Goal: Check status

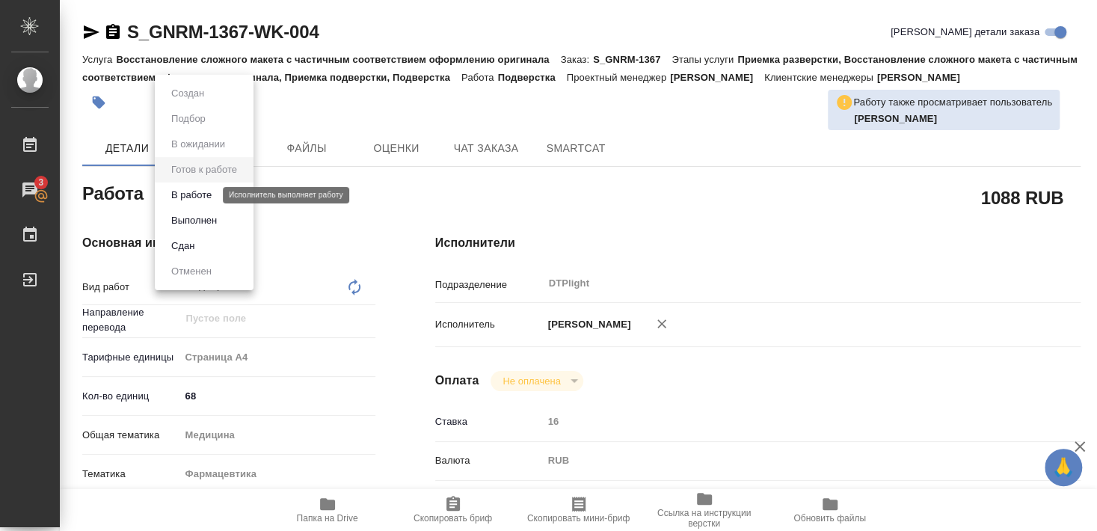
click at [196, 195] on button "В работе" at bounding box center [191, 195] width 49 height 16
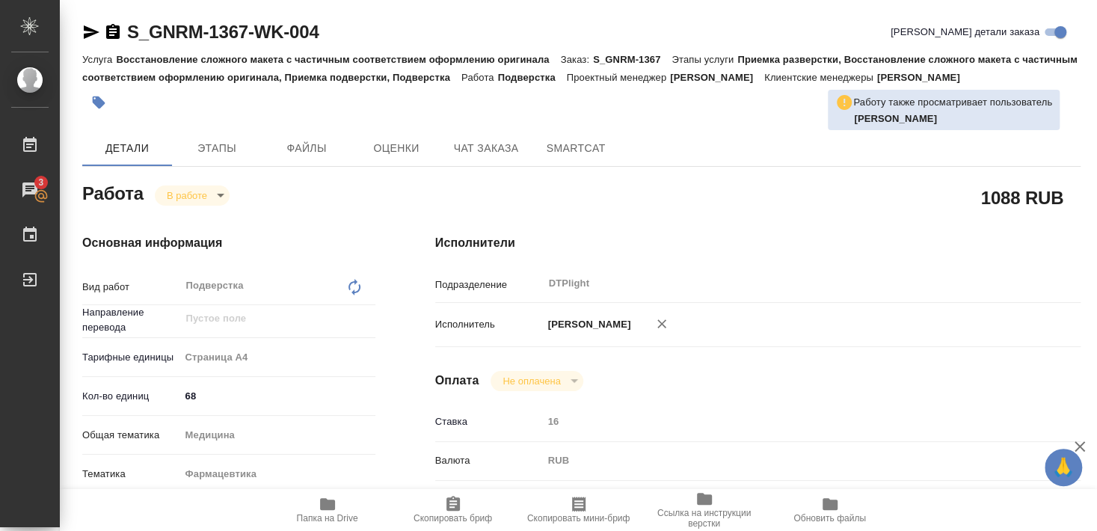
type textarea "x"
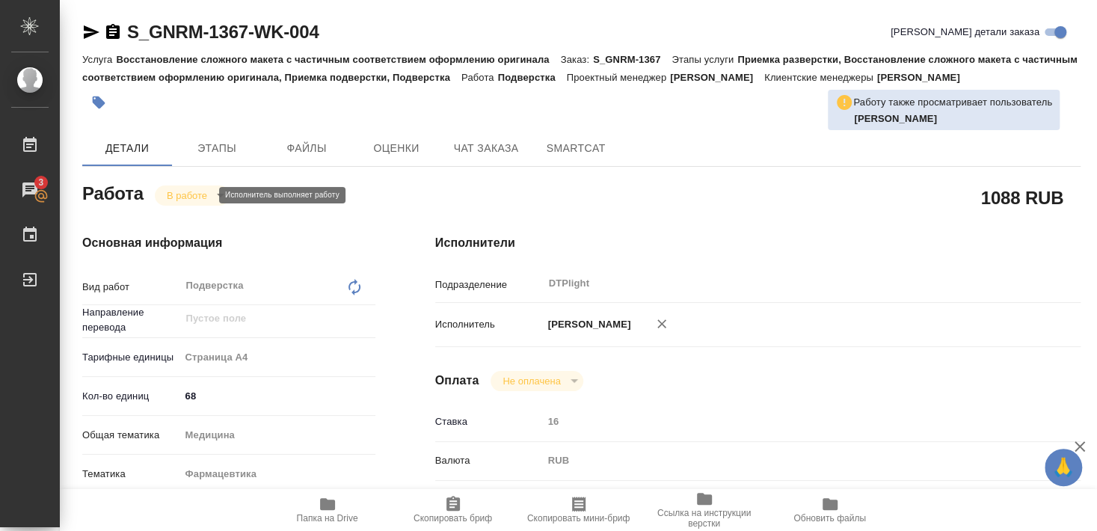
type textarea "x"
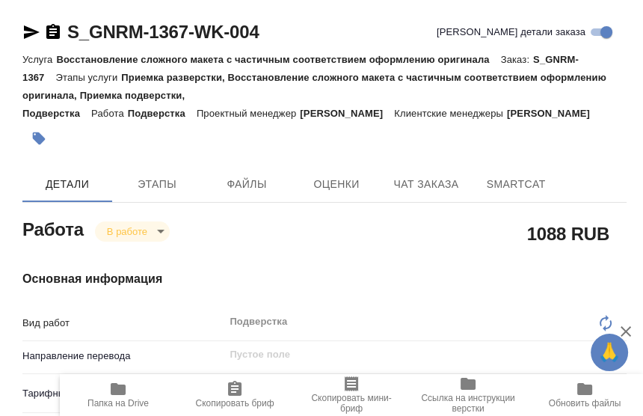
type textarea "x"
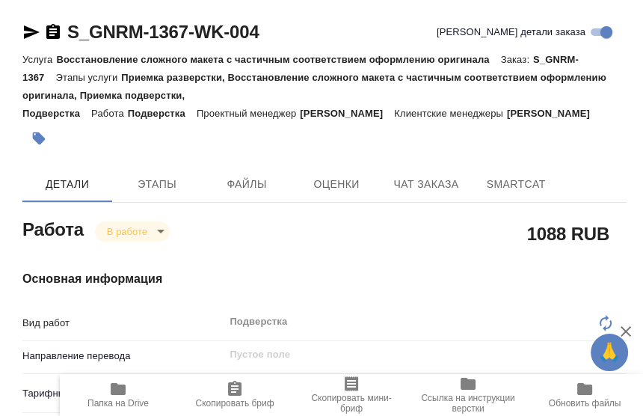
type textarea "x"
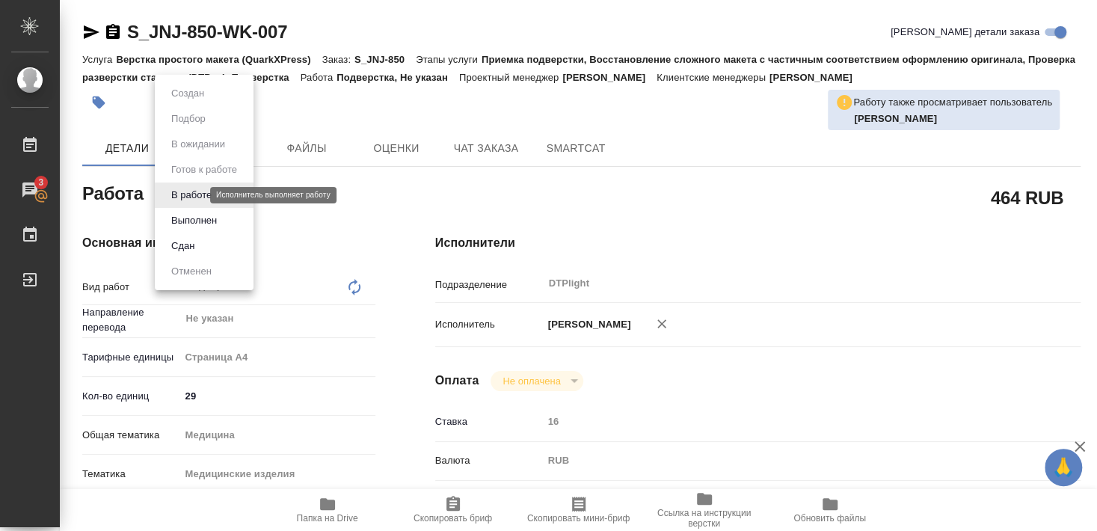
click at [200, 224] on button "Выполнен" at bounding box center [194, 220] width 55 height 16
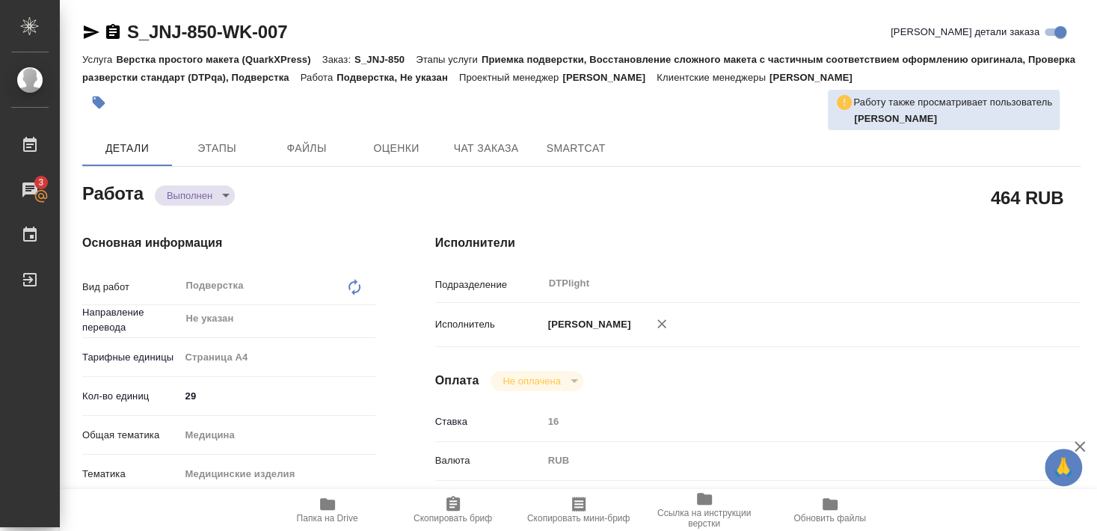
type textarea "x"
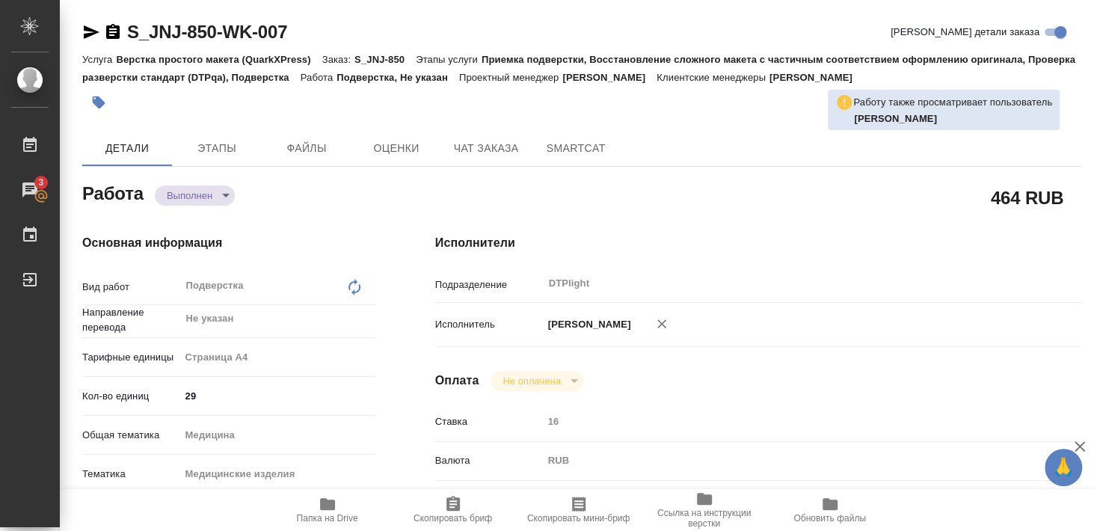
type textarea "x"
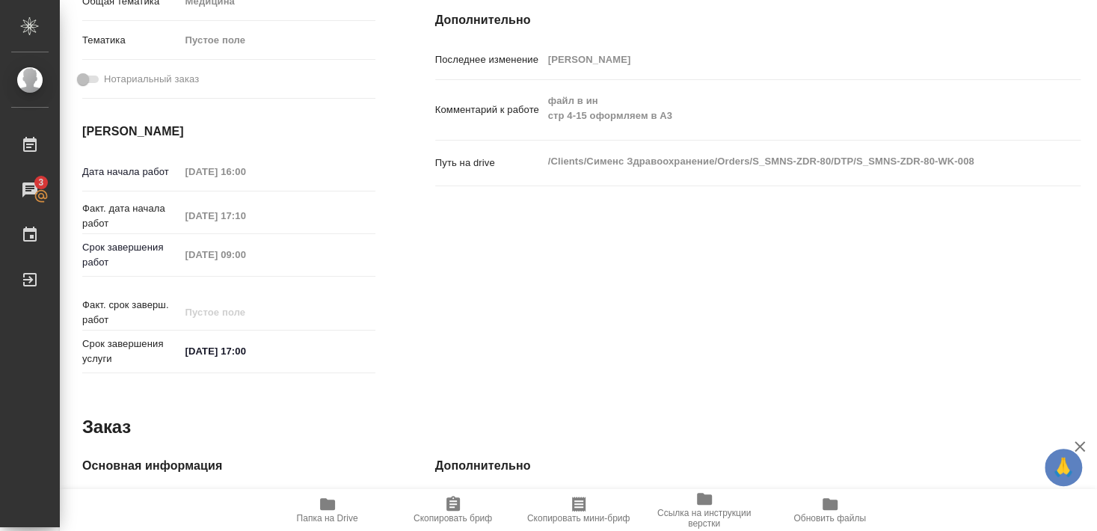
scroll to position [512, 0]
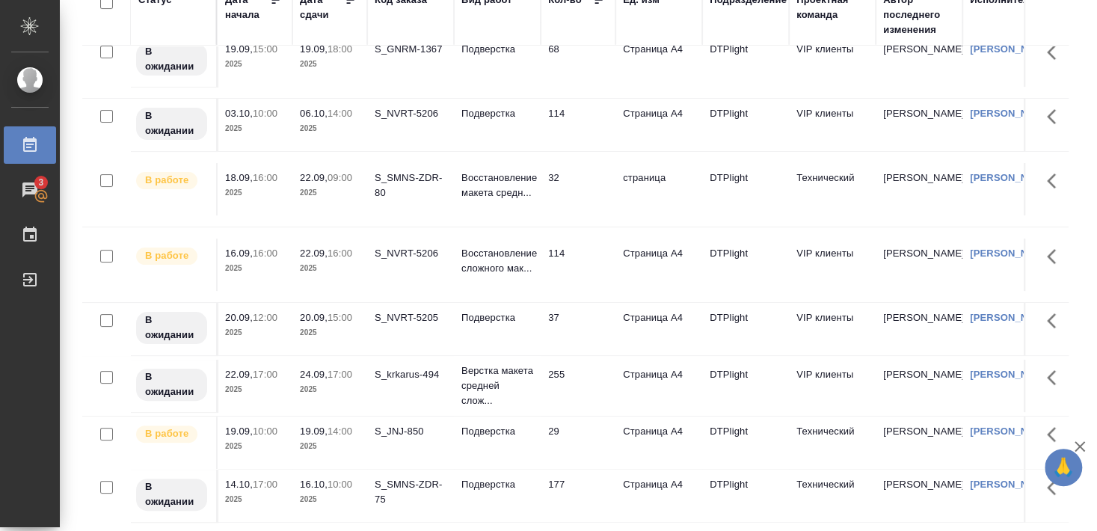
scroll to position [136, 0]
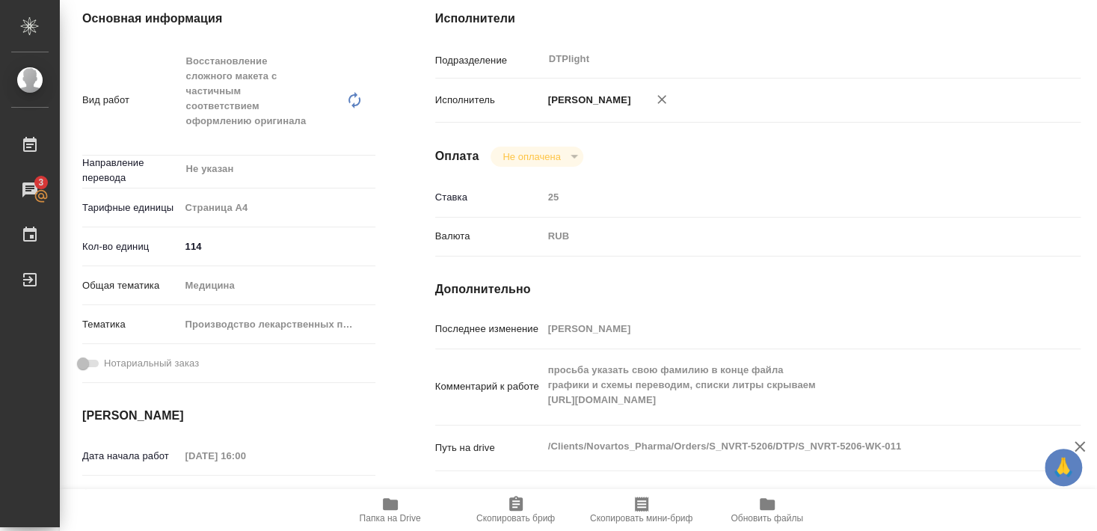
scroll to position [242, 0]
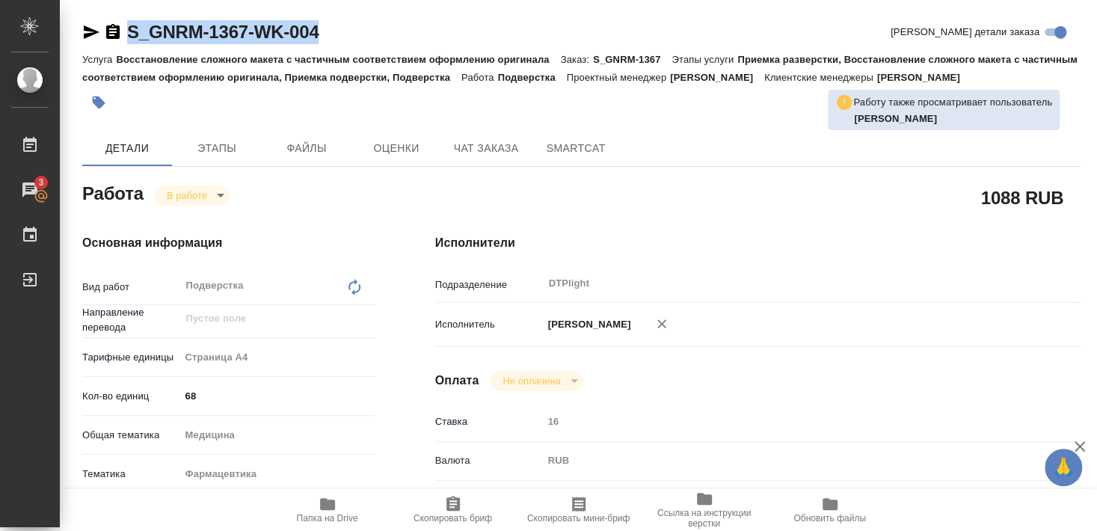
drag, startPoint x: 126, startPoint y: 43, endPoint x: 324, endPoint y: 33, distance: 198.5
click at [324, 33] on div "S_GNRM-1367-WK-004 Кратко детали заказа" at bounding box center [581, 32] width 999 height 24
copy link "S_GNRM-1367-WK-004"
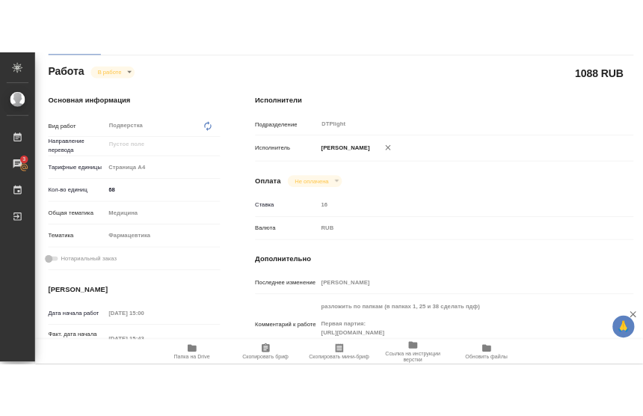
scroll to position [242, 0]
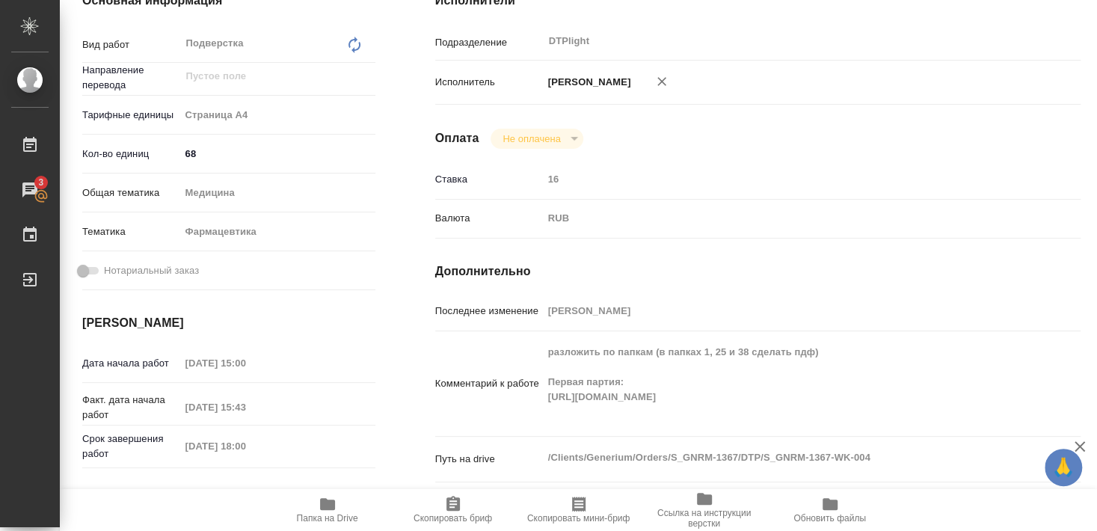
click at [334, 510] on icon "button" at bounding box center [328, 504] width 18 height 18
click at [320, 512] on icon "button" at bounding box center [328, 504] width 18 height 18
